Goal: Information Seeking & Learning: Learn about a topic

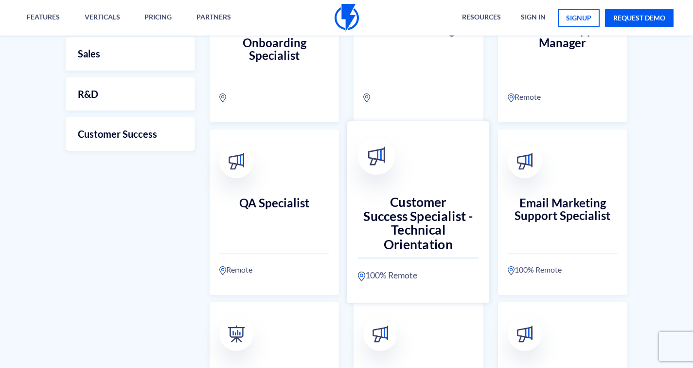
scroll to position [372, 0]
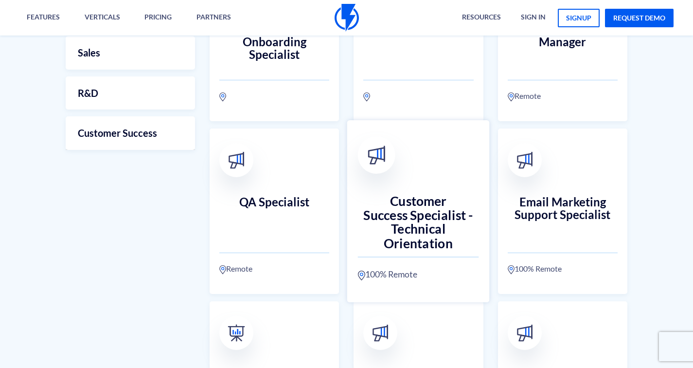
click at [413, 217] on h3 "Customer Success Specialist - Technical Orientation" at bounding box center [418, 215] width 121 height 43
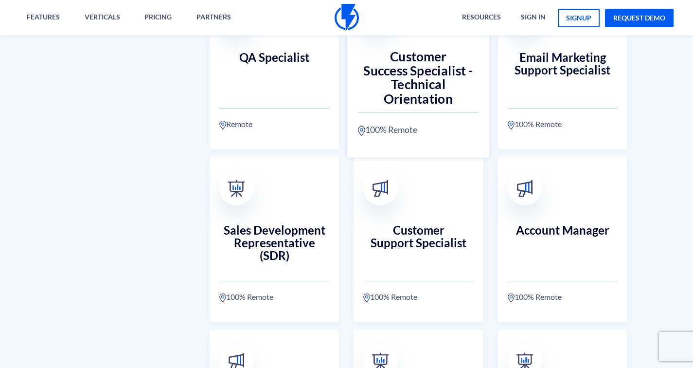
scroll to position [520, 0]
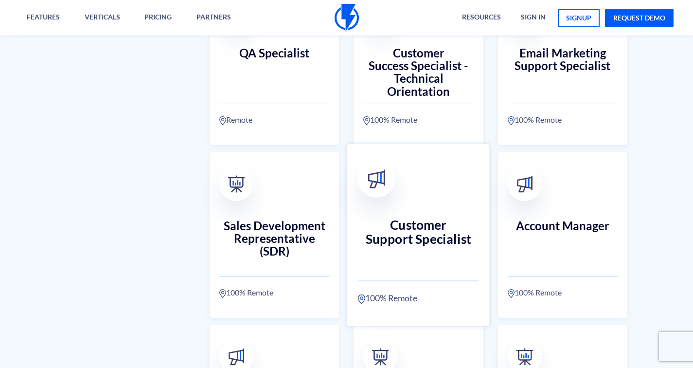
click at [420, 223] on h3 "Customer Support Specialist" at bounding box center [418, 238] width 121 height 43
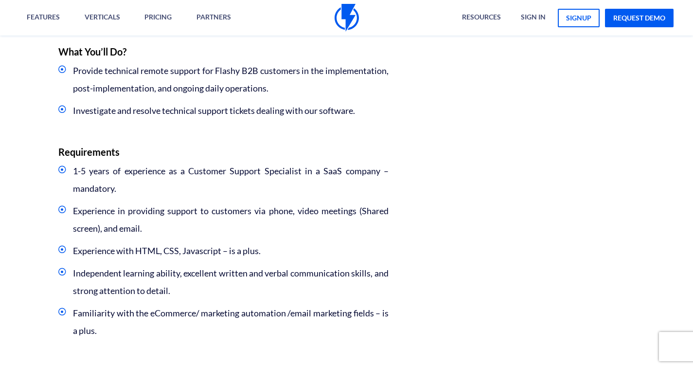
scroll to position [481, 0]
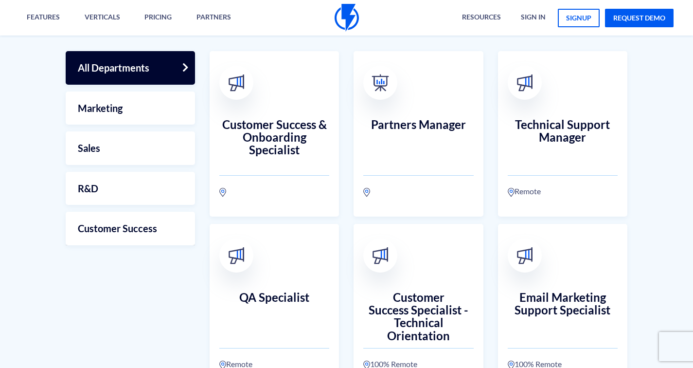
scroll to position [282, 0]
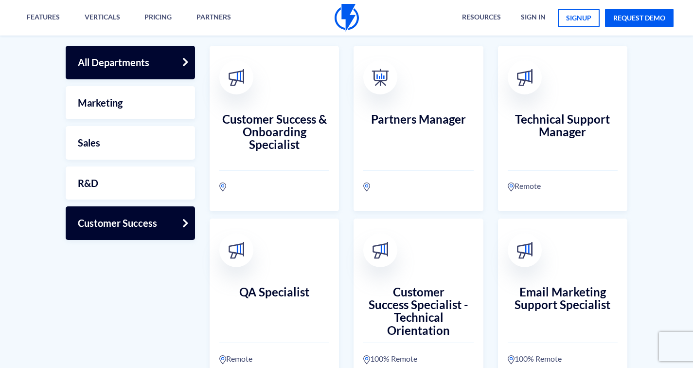
click at [148, 231] on link "Customer Success" at bounding box center [130, 223] width 129 height 34
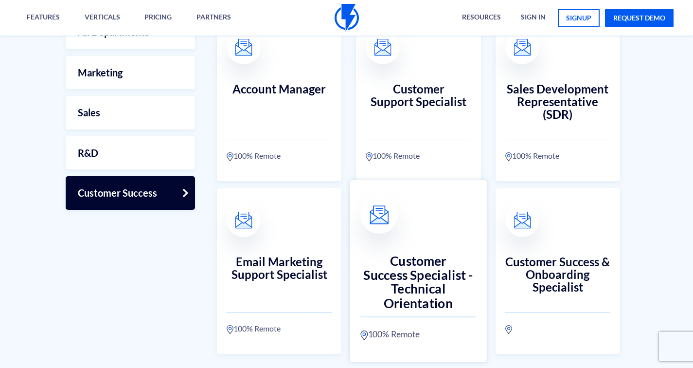
scroll to position [303, 0]
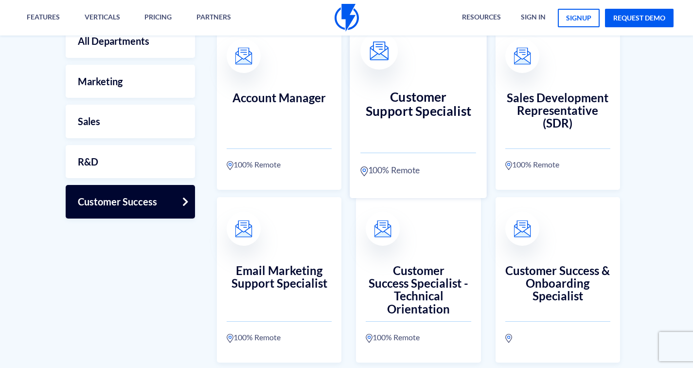
click at [415, 103] on h3 "Customer Support Specialist" at bounding box center [419, 110] width 116 height 43
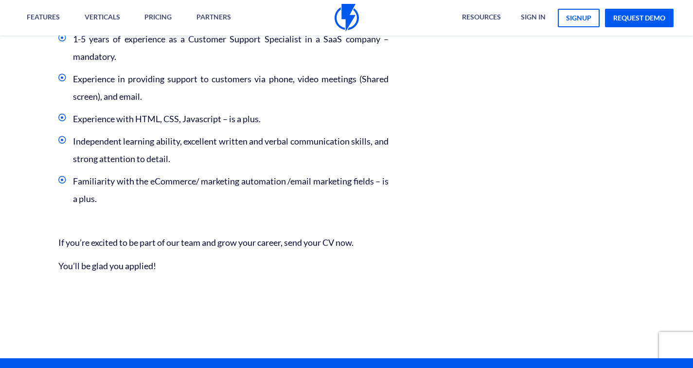
scroll to position [656, 0]
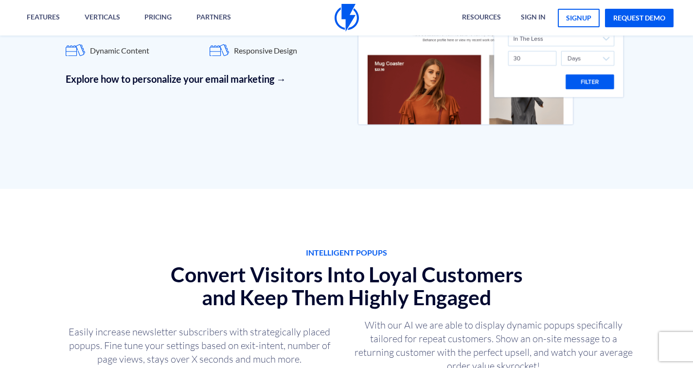
scroll to position [1422, 0]
